Goal: Information Seeking & Learning: Learn about a topic

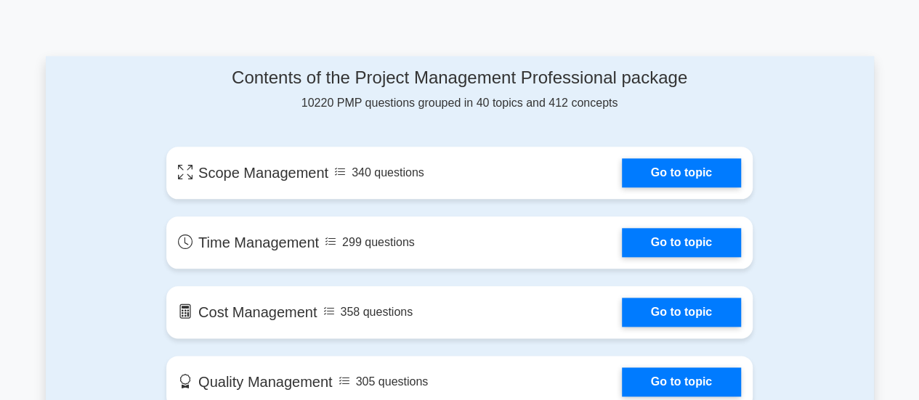
scroll to position [750, 0]
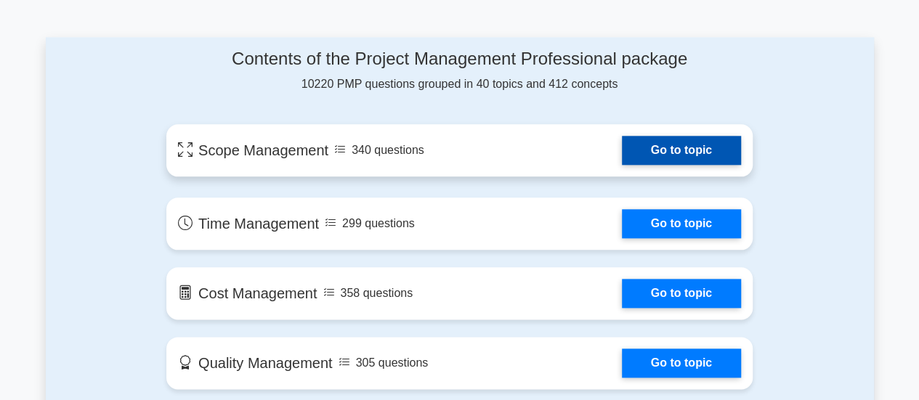
click at [659, 151] on link "Go to topic" at bounding box center [681, 150] width 119 height 29
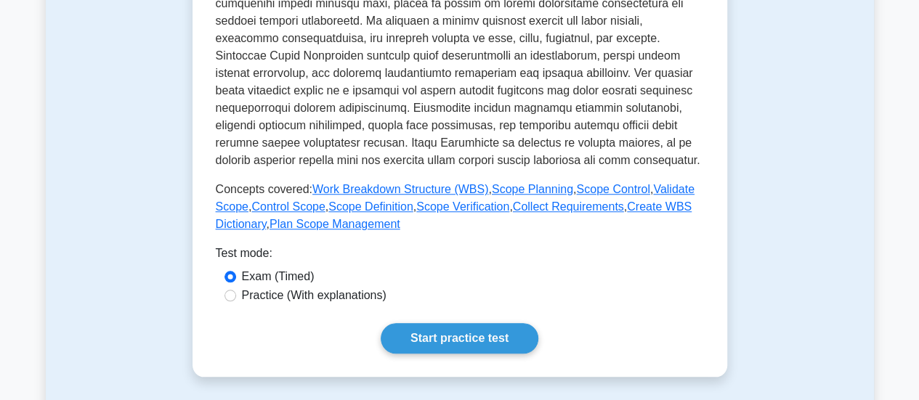
scroll to position [564, 0]
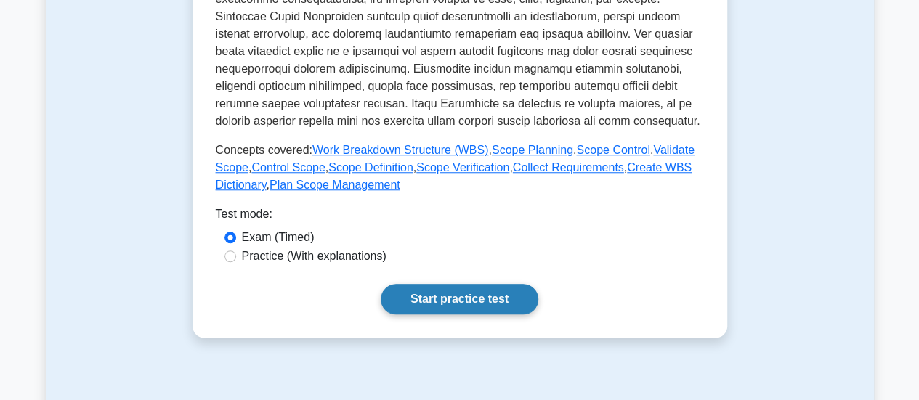
click at [466, 298] on link "Start practice test" at bounding box center [460, 299] width 158 height 31
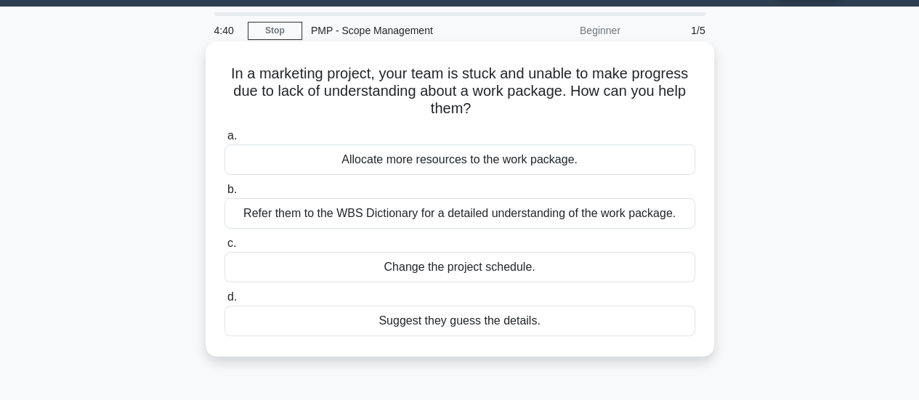
scroll to position [38, 0]
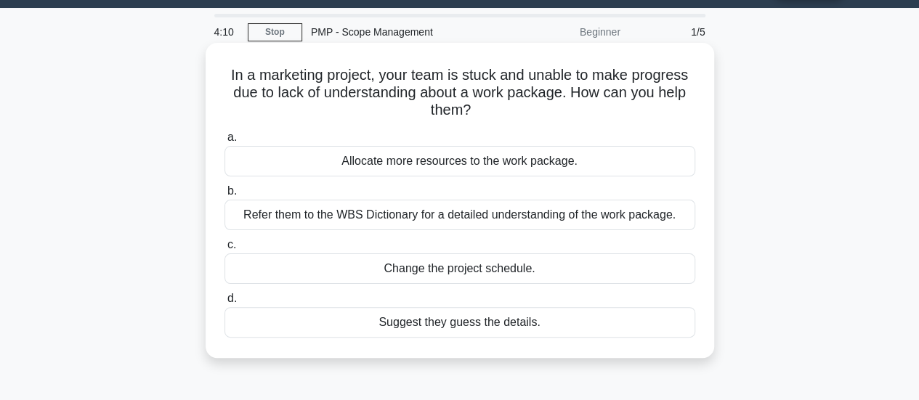
click at [360, 224] on div "Refer them to the WBS Dictionary for a detailed understanding of the work packa…" at bounding box center [459, 215] width 471 height 31
click at [224, 196] on input "b. Refer them to the WBS Dictionary for a detailed understanding of the work pa…" at bounding box center [224, 191] width 0 height 9
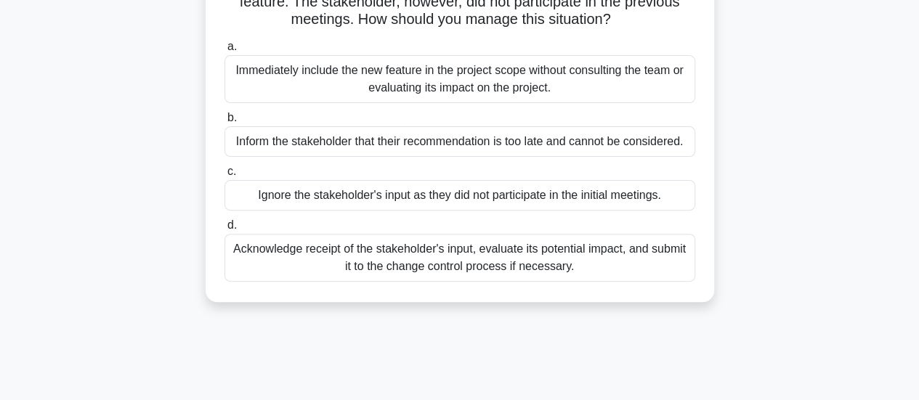
scroll to position [155, 0]
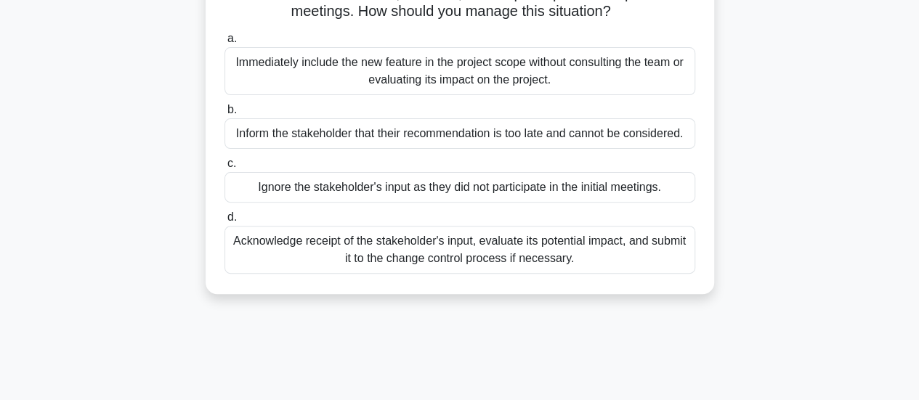
click at [440, 253] on div "Acknowledge receipt of the stakeholder's input, evaluate its potential impact, …" at bounding box center [459, 250] width 471 height 48
click at [224, 222] on input "d. Acknowledge receipt of the stakeholder's input, evaluate its potential impac…" at bounding box center [224, 217] width 0 height 9
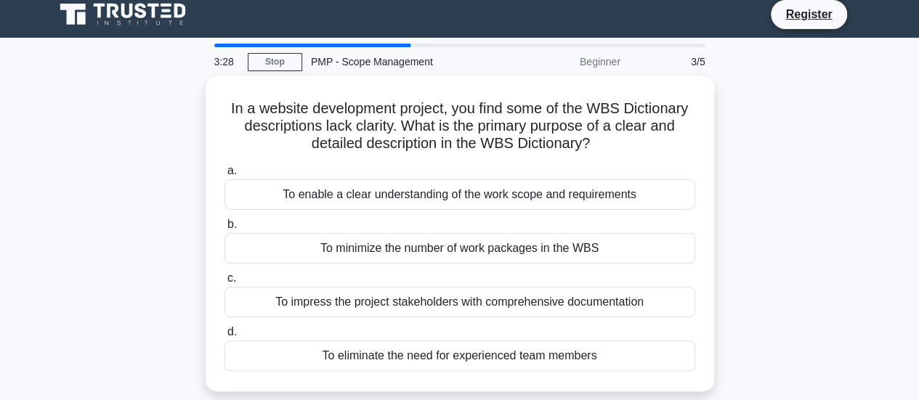
scroll to position [6, 0]
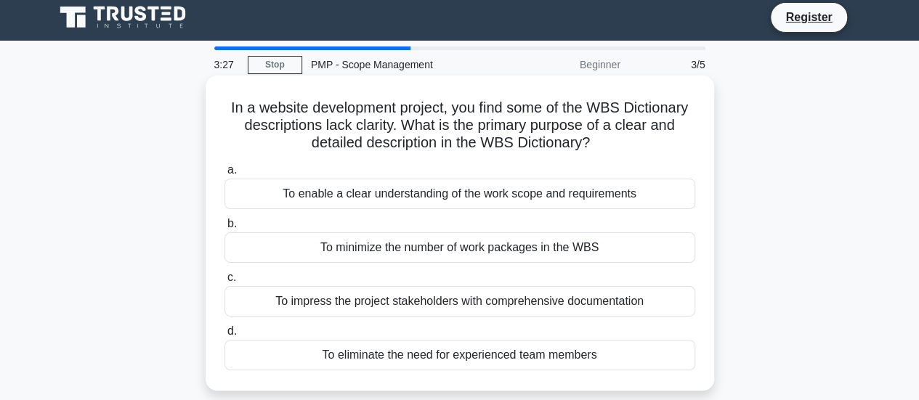
click at [386, 203] on div "To enable a clear understanding of the work scope and requirements" at bounding box center [459, 194] width 471 height 31
click at [224, 175] on input "a. To enable a clear understanding of the work scope and requirements" at bounding box center [224, 170] width 0 height 9
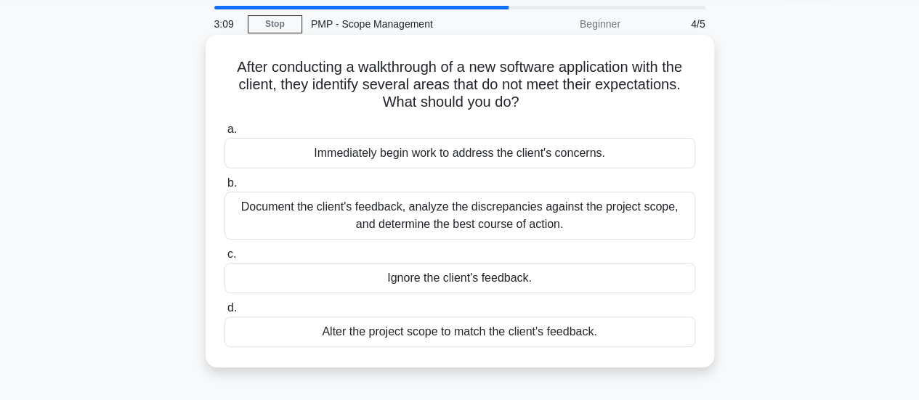
scroll to position [47, 0]
click at [455, 226] on div "Document the client's feedback, analyze the discrepancies against the project s…" at bounding box center [459, 215] width 471 height 48
click at [224, 187] on input "b. Document the client's feedback, analyze the discrepancies against the projec…" at bounding box center [224, 182] width 0 height 9
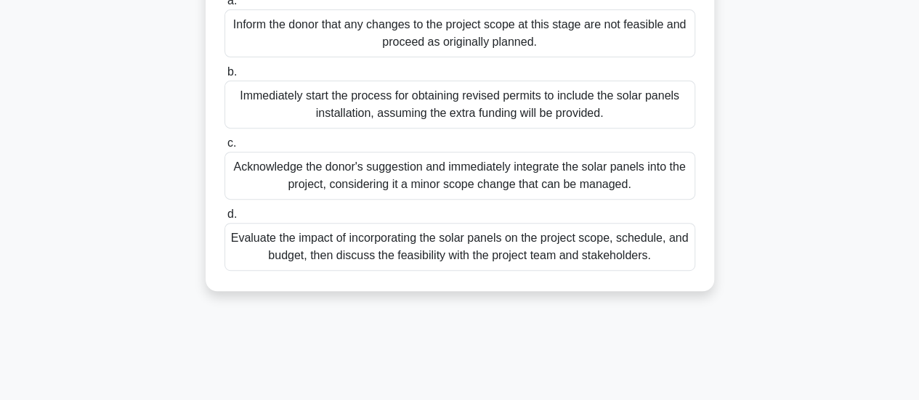
scroll to position [249, 0]
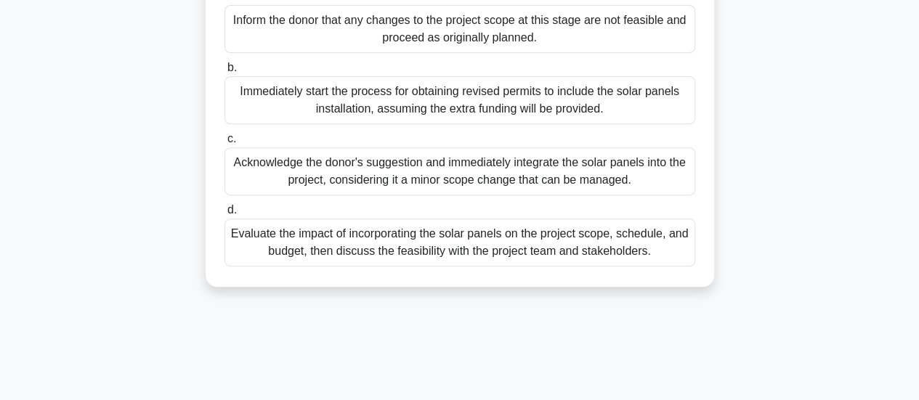
click at [437, 263] on div "Evaluate the impact of incorporating the solar panels on the project scope, sch…" at bounding box center [459, 243] width 471 height 48
click at [224, 215] on input "d. Evaluate the impact of incorporating the solar panels on the project scope, …" at bounding box center [224, 210] width 0 height 9
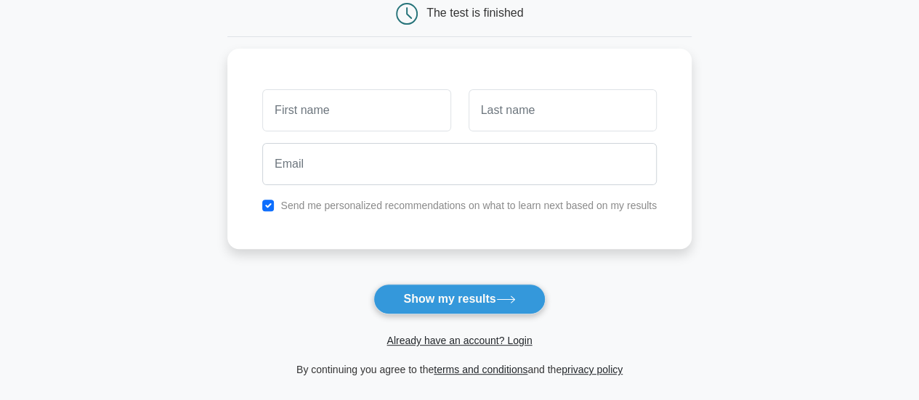
scroll to position [158, 0]
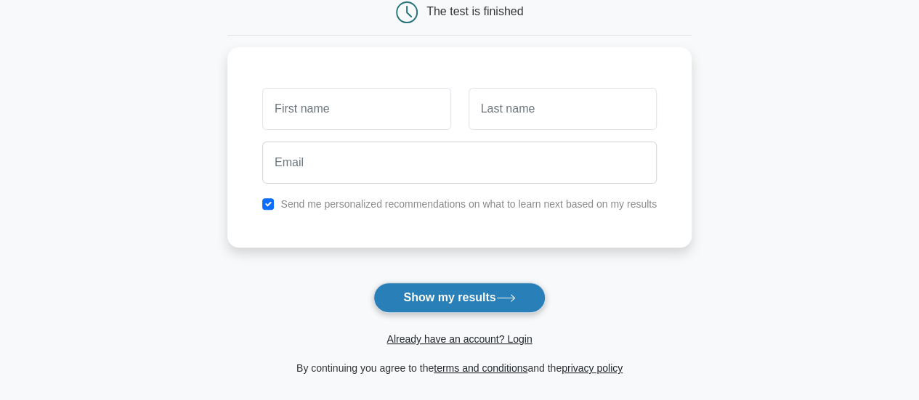
click at [480, 292] on button "Show my results" at bounding box center [458, 298] width 171 height 31
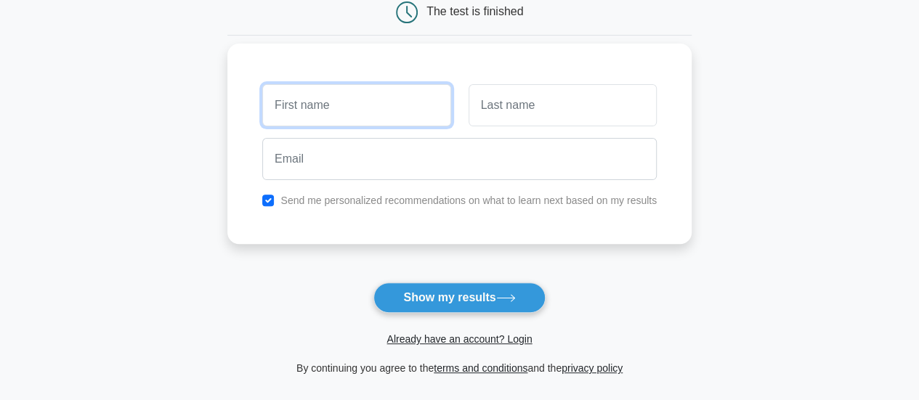
click at [306, 113] on input "text" at bounding box center [356, 105] width 188 height 42
type input "AMBROSE"
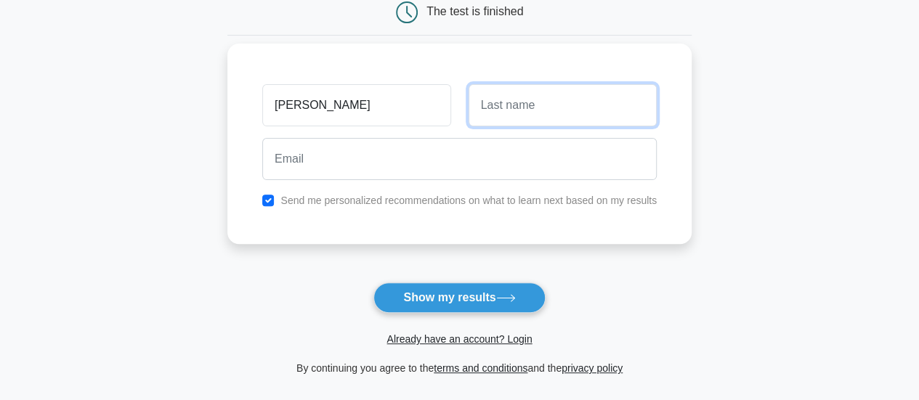
click at [513, 100] on input "text" at bounding box center [562, 105] width 188 height 42
type input "OKWI"
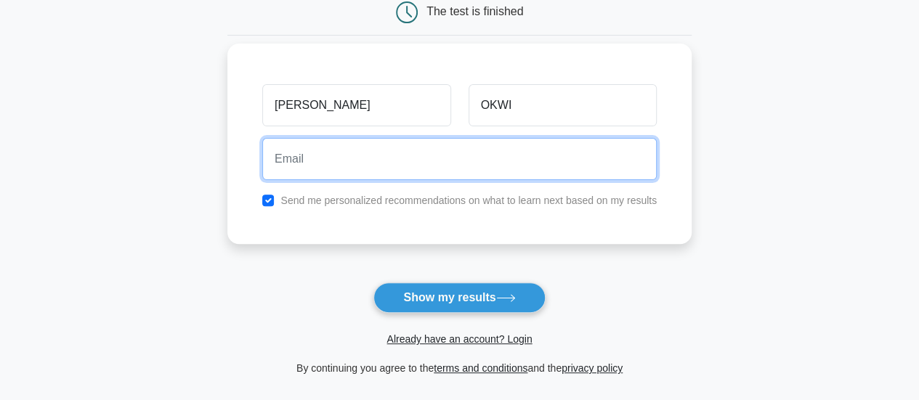
click at [440, 166] on input "email" at bounding box center [459, 159] width 394 height 42
type input "smartambroseokwi@gmail.com"
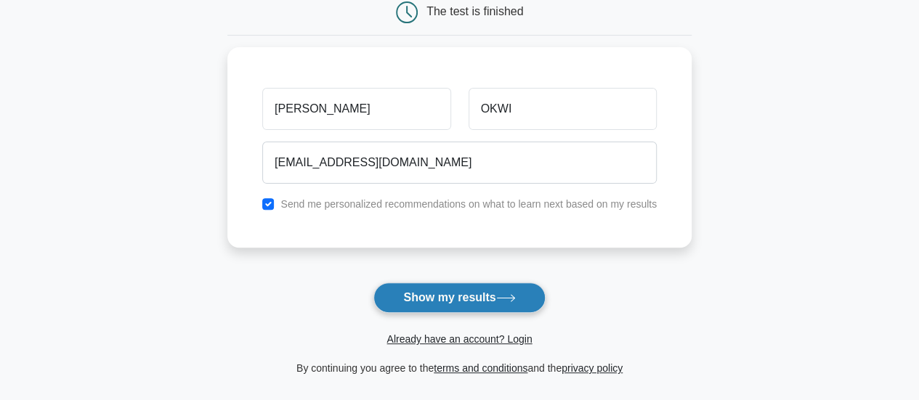
click at [465, 298] on button "Show my results" at bounding box center [458, 298] width 171 height 31
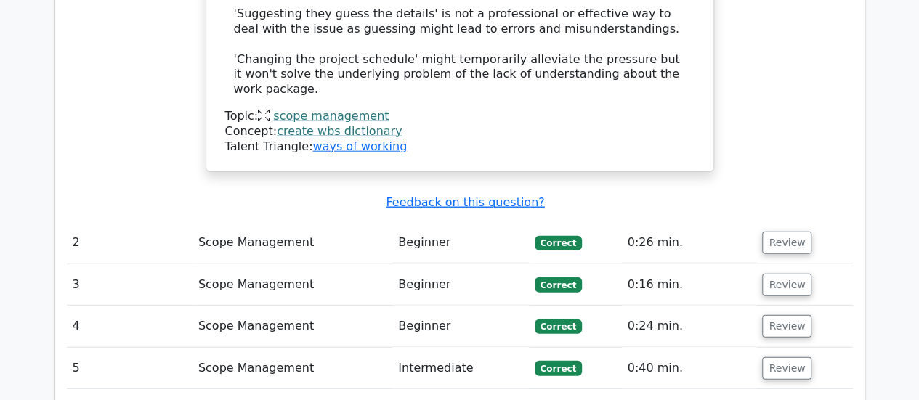
scroll to position [1739, 0]
